Goal: Task Accomplishment & Management: Use online tool/utility

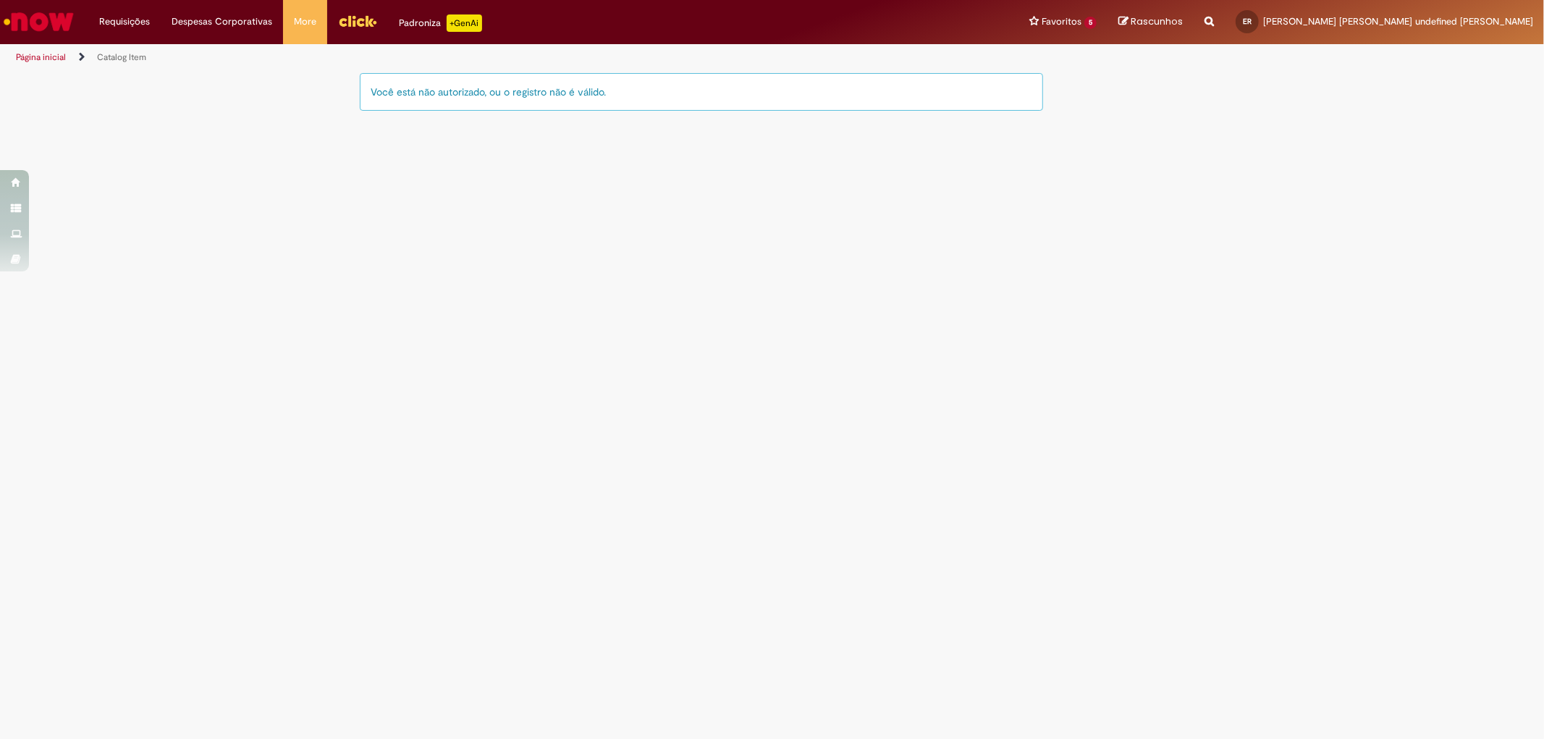
click at [343, 27] on img "Menu Cabeçalho" at bounding box center [357, 21] width 39 height 22
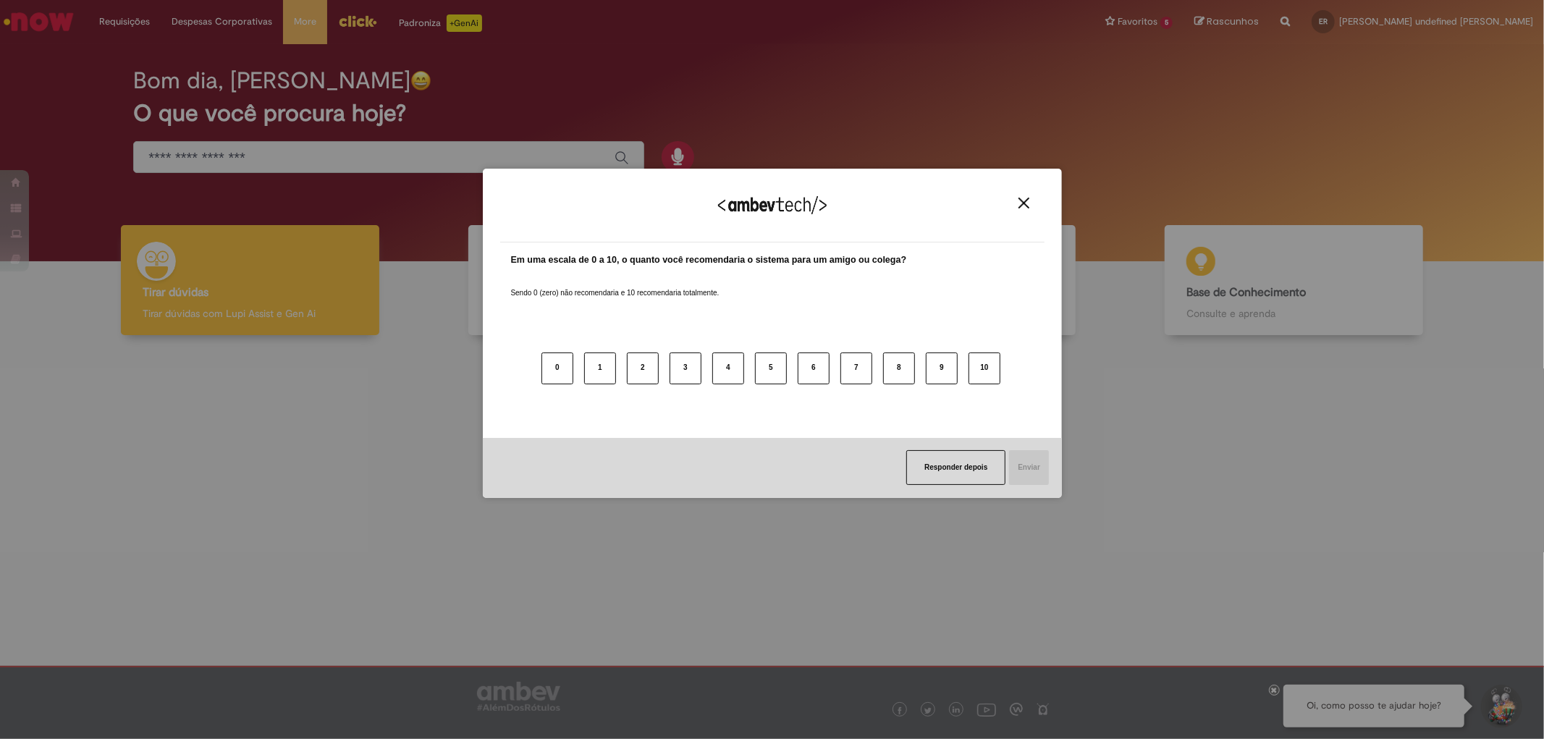
click at [265, 165] on div "Agradecemos seu feedback! Em uma escala de 0 a 10, o quanto você recomendaria o…" at bounding box center [772, 369] width 1544 height 739
click at [312, 153] on div "Agradecemos seu feedback! Em uma escala de 0 a 10, o quanto você recomendaria o…" at bounding box center [772, 369] width 1544 height 739
click at [942, 471] on button "Responder depois" at bounding box center [955, 467] width 99 height 35
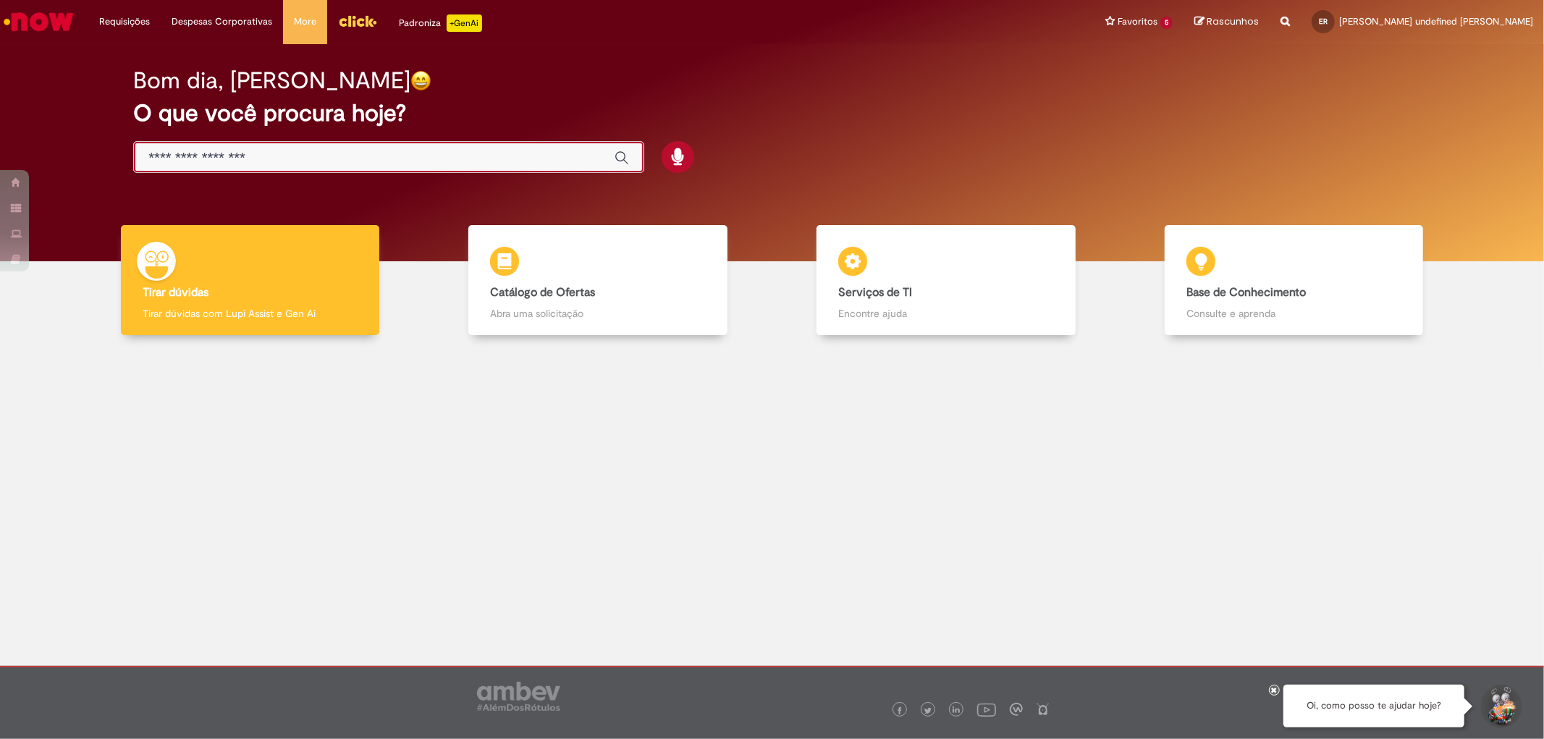
click at [311, 150] on input "Basta digitar aqui" at bounding box center [374, 158] width 452 height 17
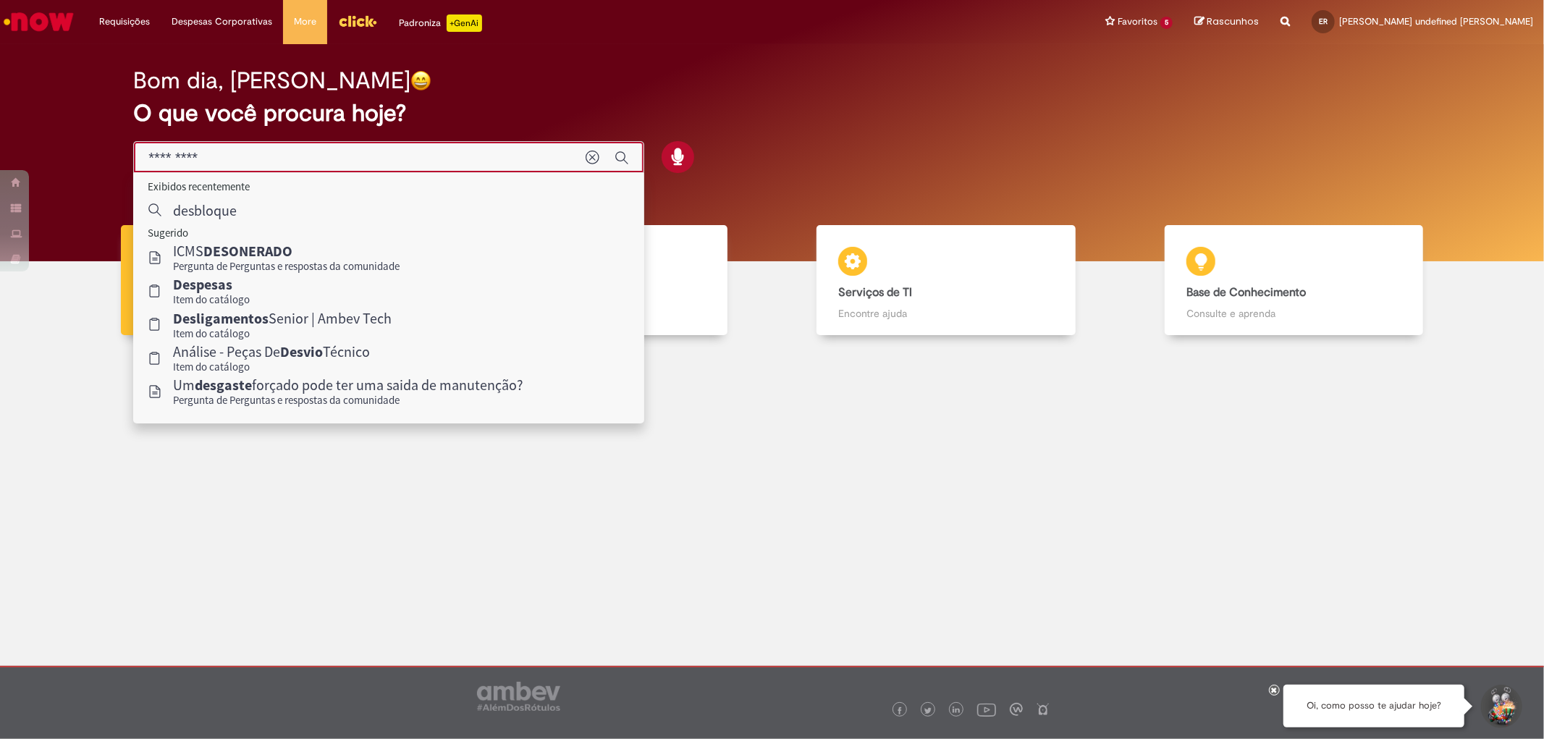
type input "**********"
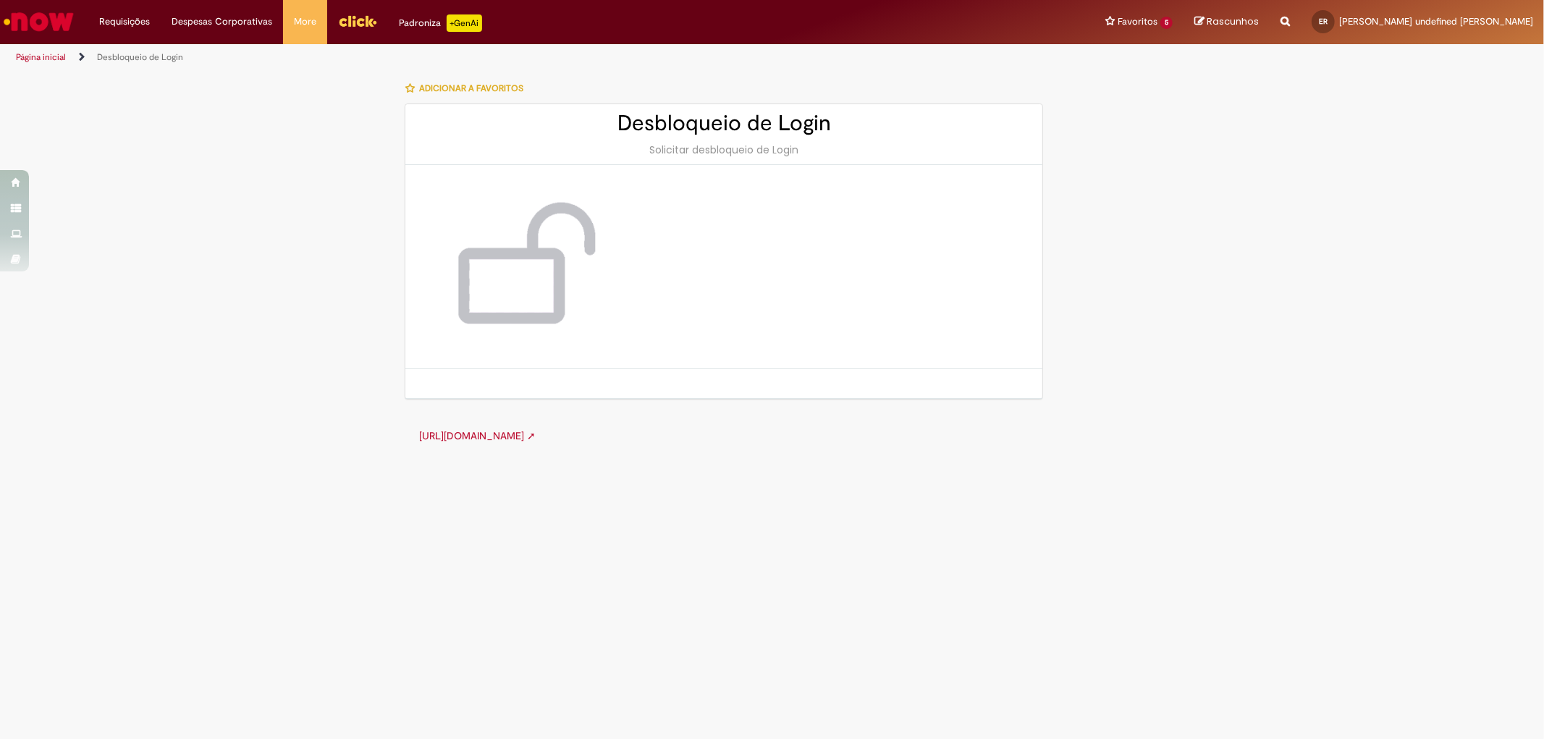
click at [536, 434] on link "[URL][DOMAIN_NAME] ➚" at bounding box center [477, 435] width 117 height 13
click at [536, 431] on link "[URL][DOMAIN_NAME] ➚" at bounding box center [477, 435] width 117 height 13
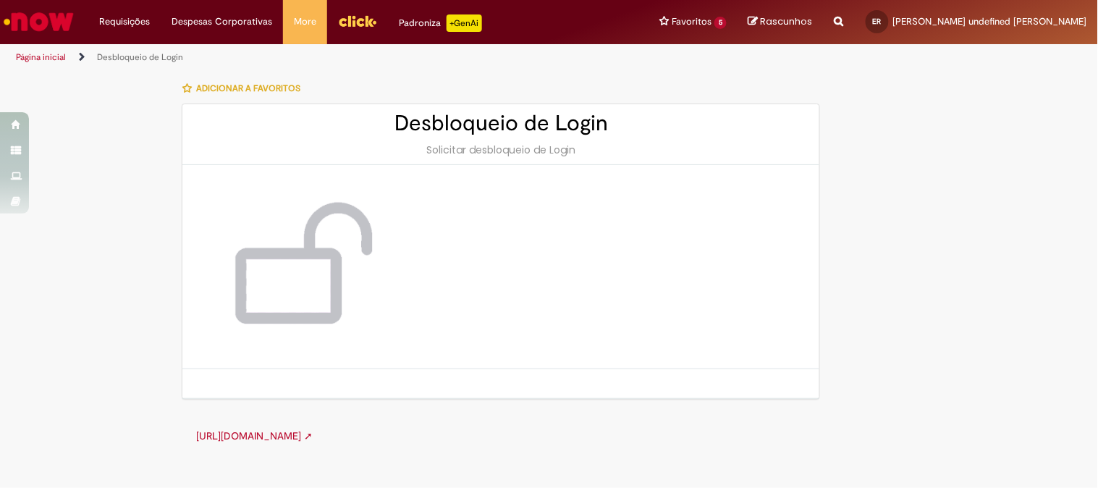
click at [313, 431] on link "[URL][DOMAIN_NAME] ➚" at bounding box center [254, 435] width 117 height 13
click at [274, 82] on button "Adicionar a Favoritos" at bounding box center [245, 88] width 127 height 30
click at [552, 143] on div "Solicitar desbloqueio de Login" at bounding box center [501, 150] width 608 height 14
click at [285, 276] on img at bounding box center [298, 266] width 174 height 145
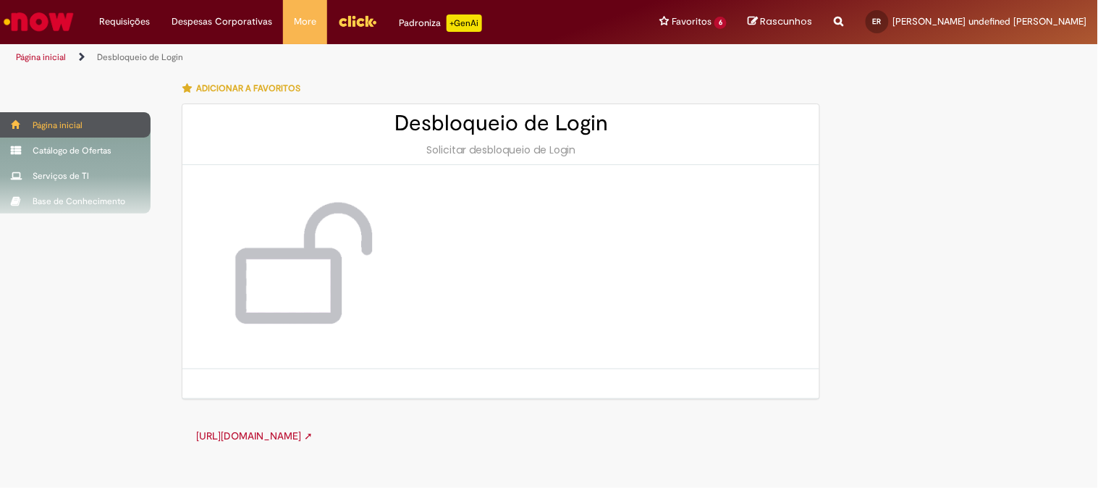
click at [56, 127] on div "Página inicial" at bounding box center [75, 124] width 151 height 25
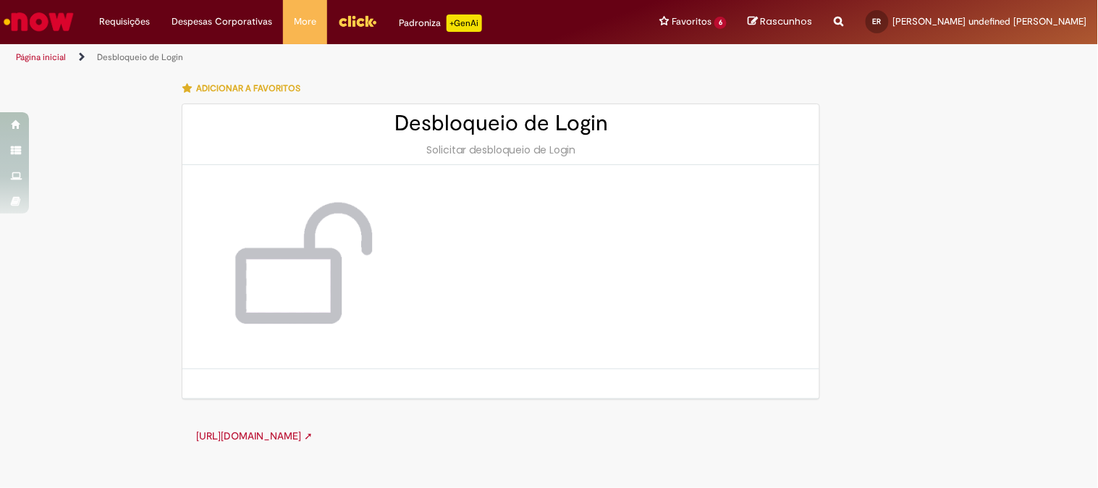
click at [359, 30] on img "Menu Cabeçalho" at bounding box center [357, 21] width 39 height 22
